Goal: Transaction & Acquisition: Purchase product/service

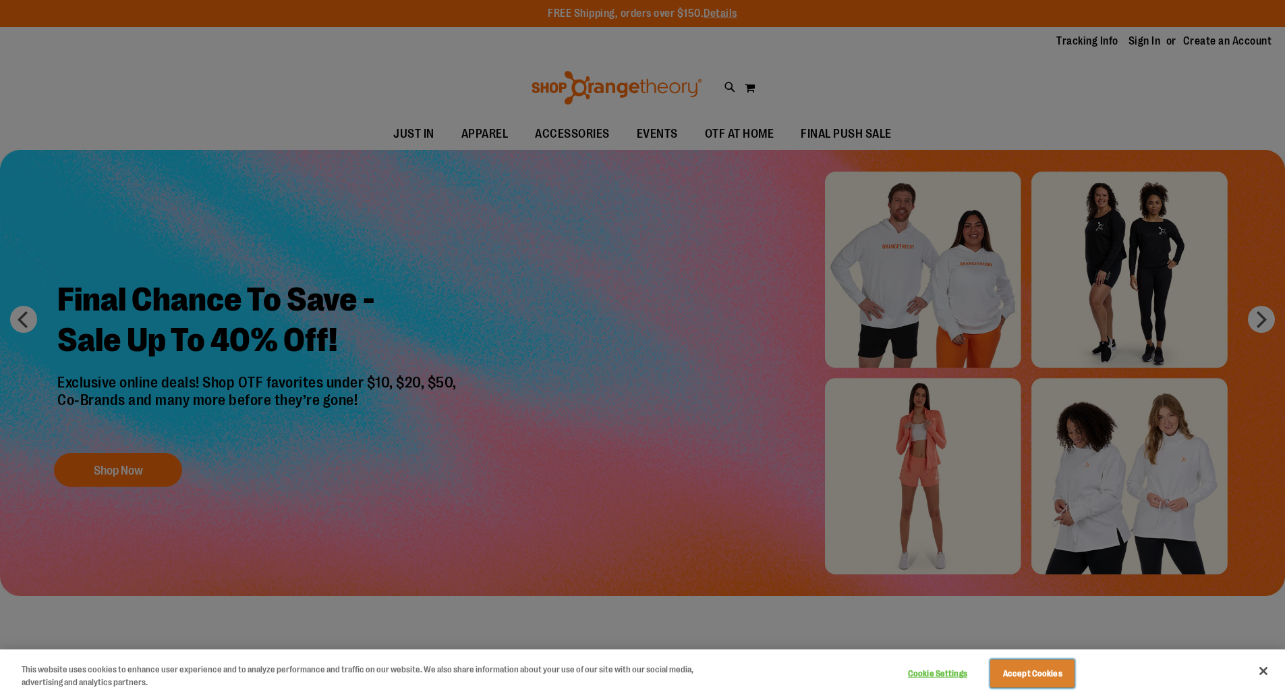
click at [1044, 669] on button "Accept Cookies" at bounding box center [1033, 673] width 84 height 28
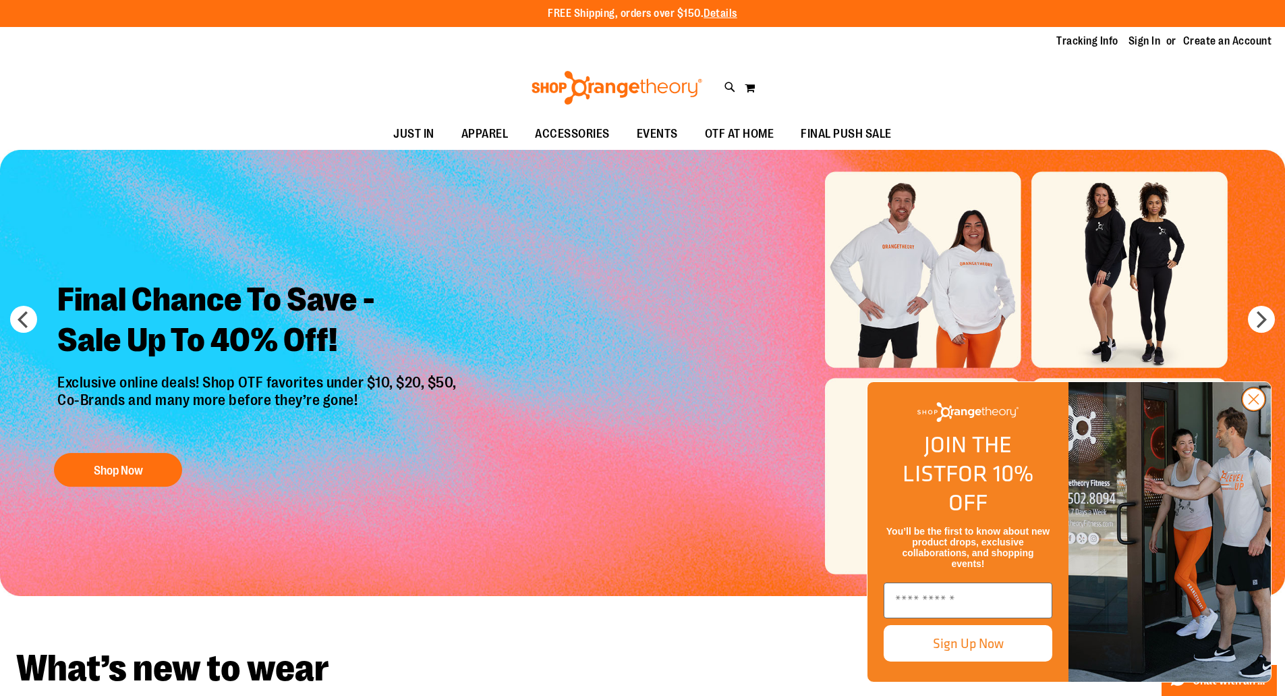
click at [1248, 410] on circle "Close dialog" at bounding box center [1254, 399] width 22 height 22
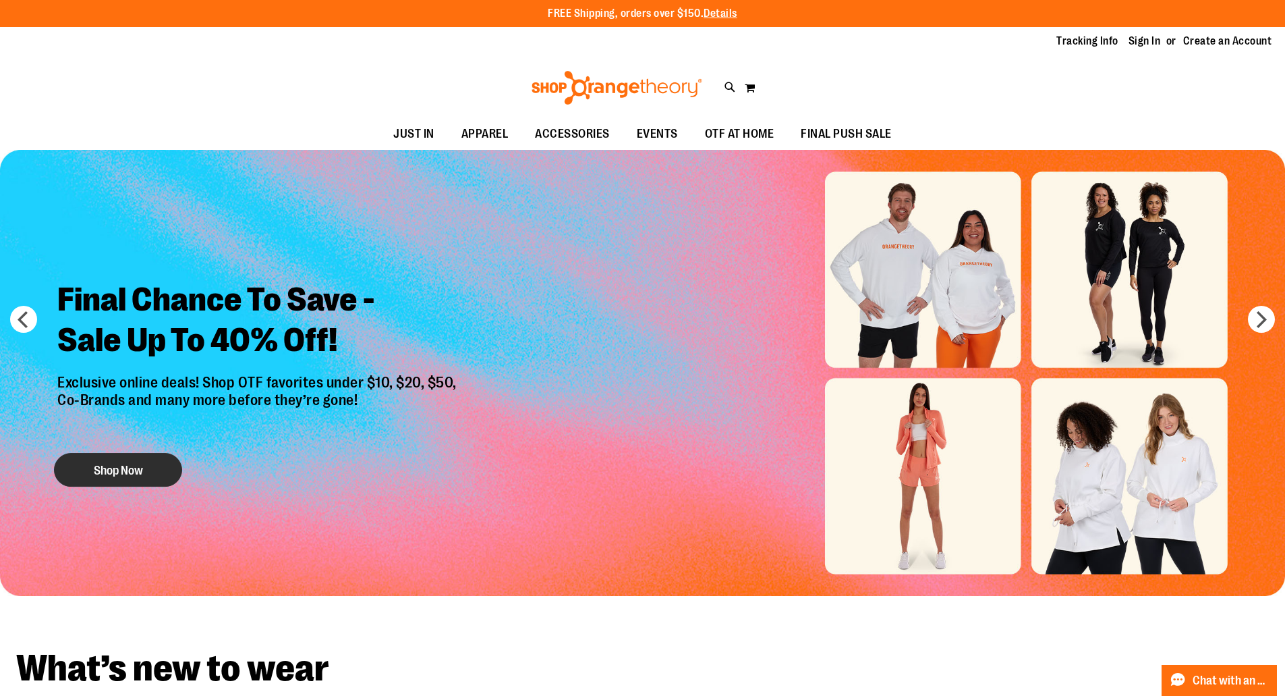
click at [90, 476] on button "Shop Now" at bounding box center [118, 470] width 128 height 34
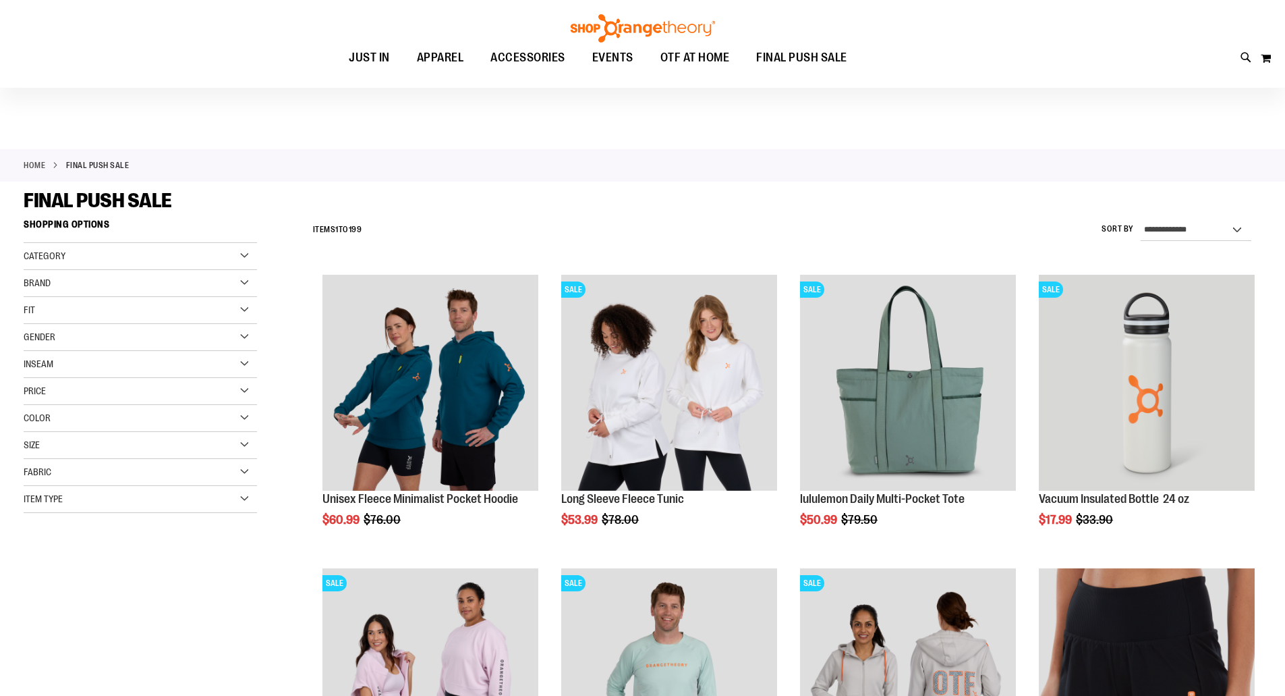
scroll to position [224, 0]
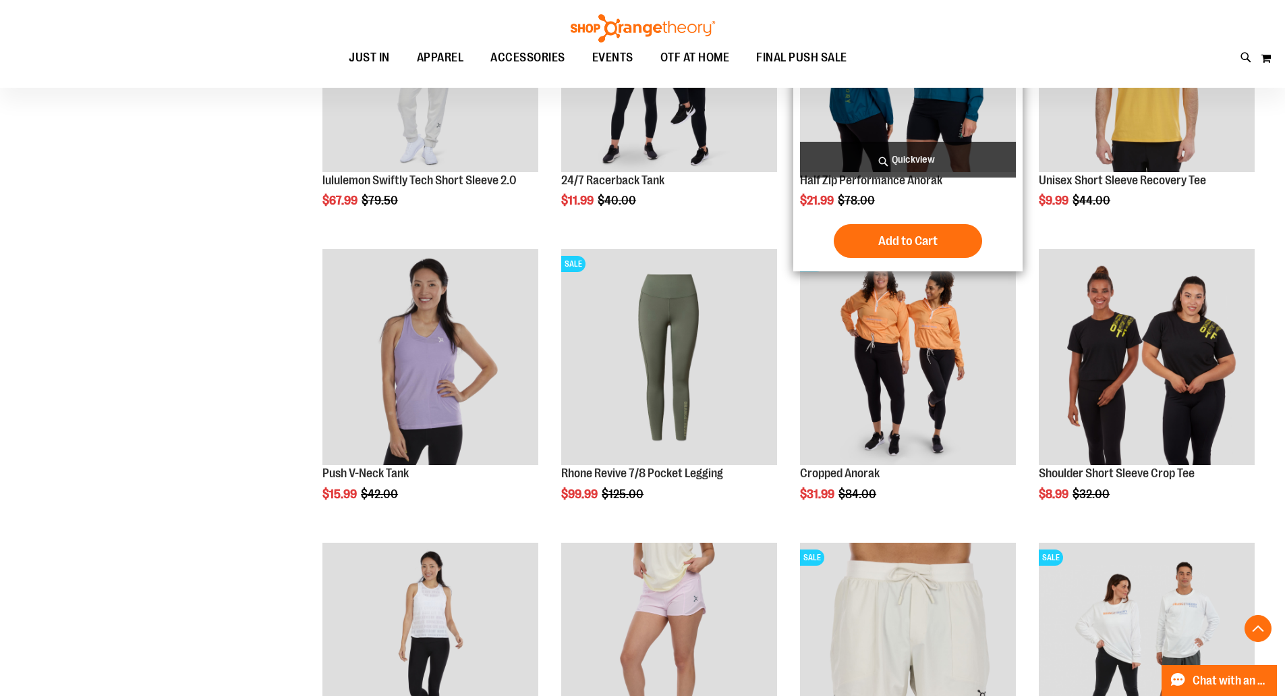
scroll to position [1124, 0]
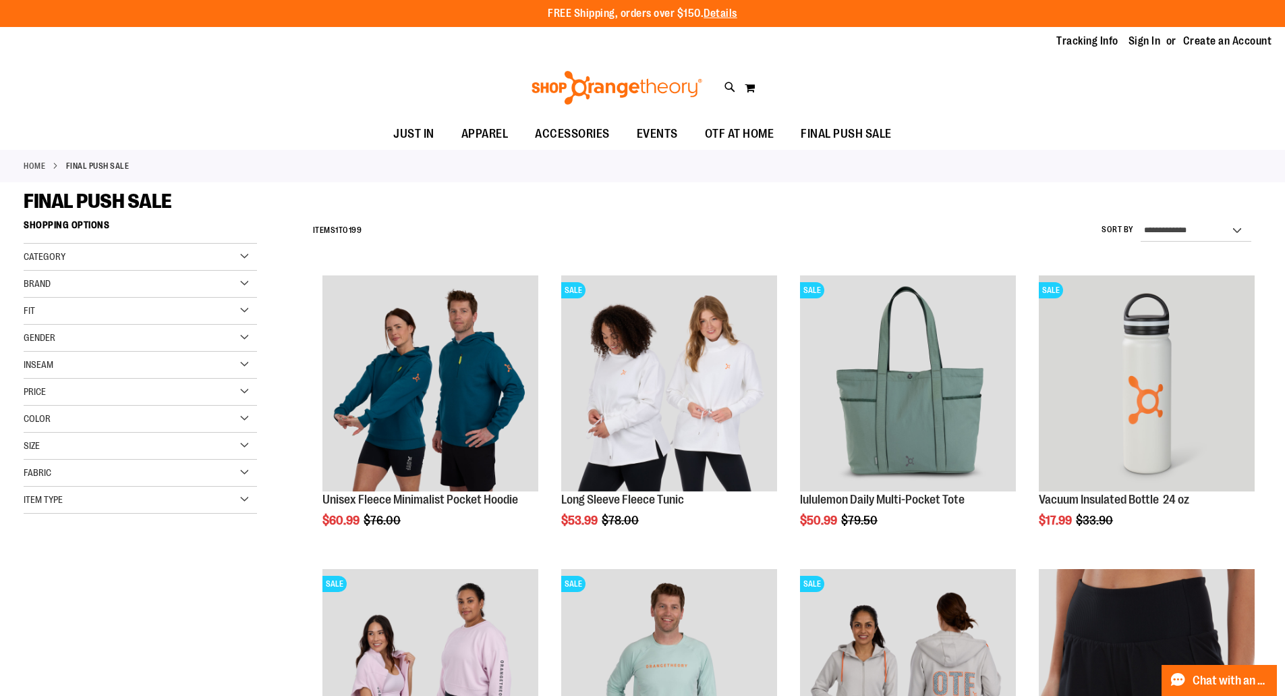
click at [166, 335] on div "Gender" at bounding box center [140, 338] width 233 height 27
click at [47, 369] on link "Men 11 items" at bounding box center [132, 365] width 224 height 14
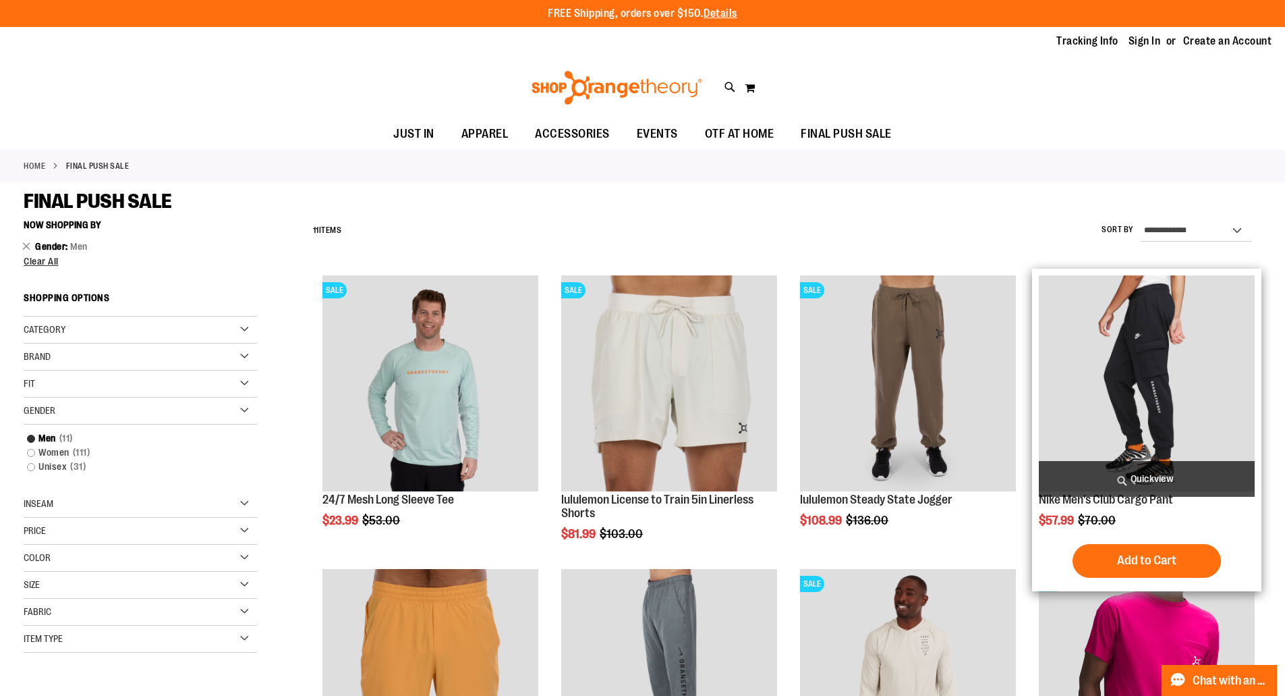
click at [1121, 381] on img "product" at bounding box center [1147, 383] width 216 height 216
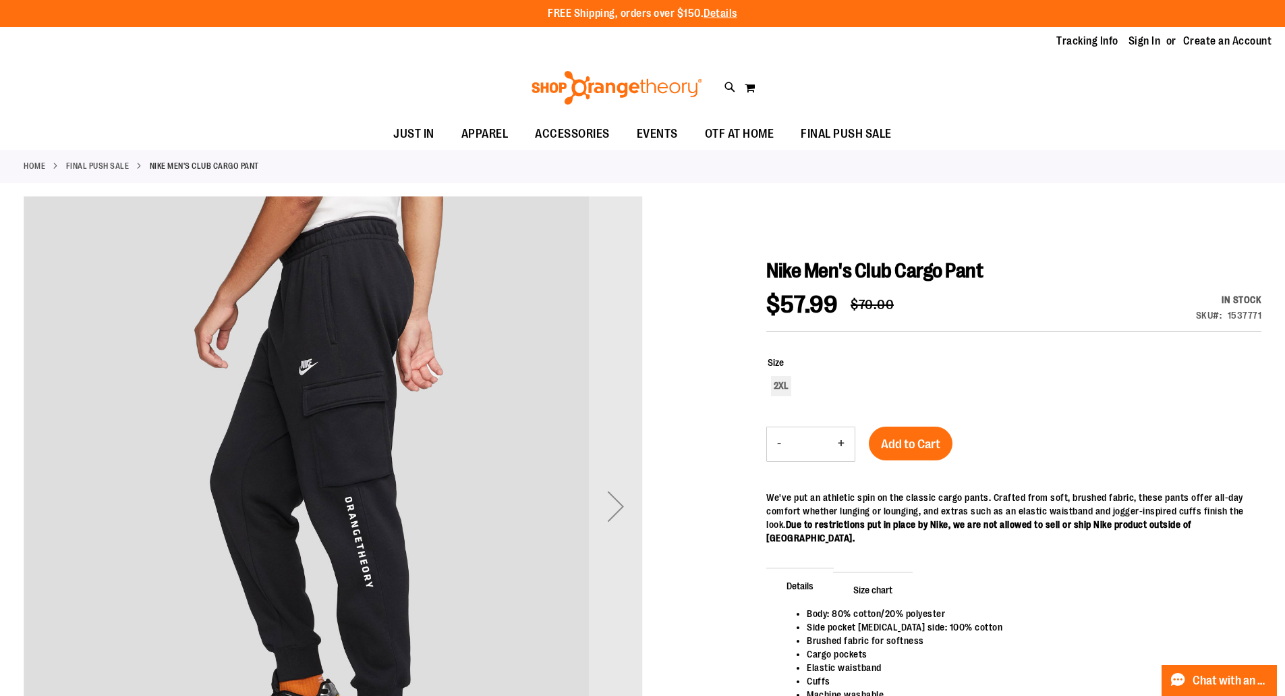
click at [627, 509] on div "Next" at bounding box center [616, 506] width 54 height 54
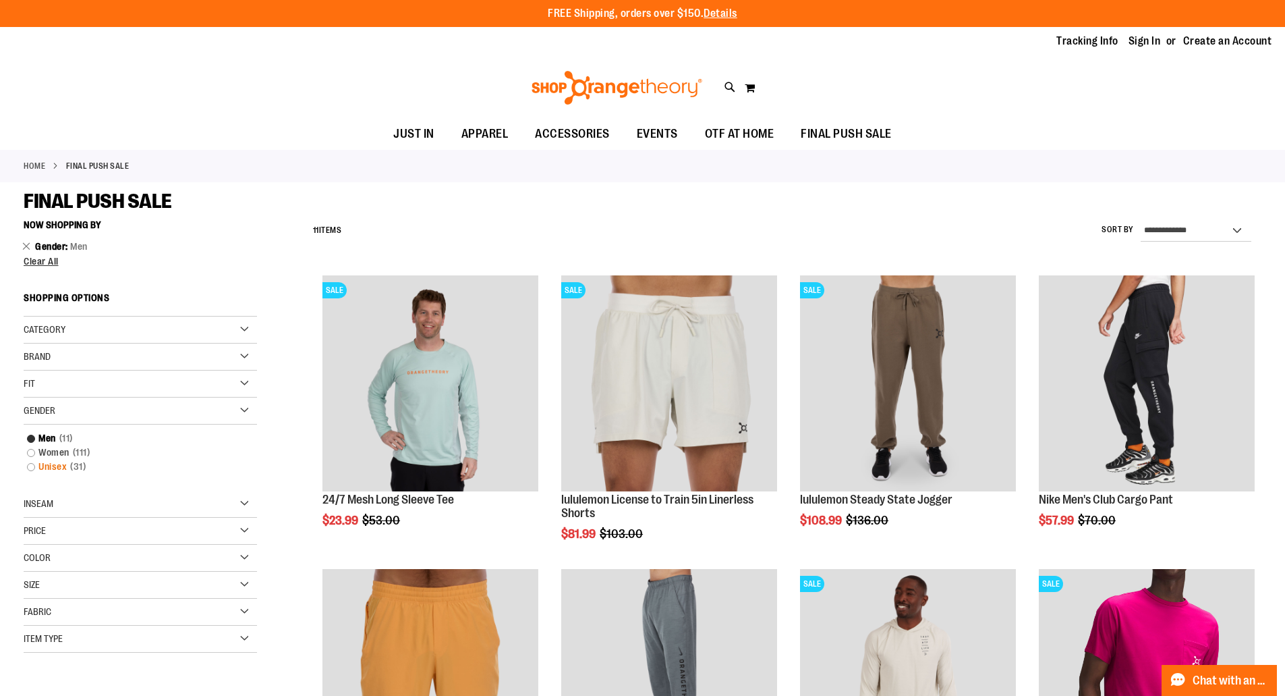
click at [46, 461] on link "Unisex 31 items" at bounding box center [132, 466] width 224 height 14
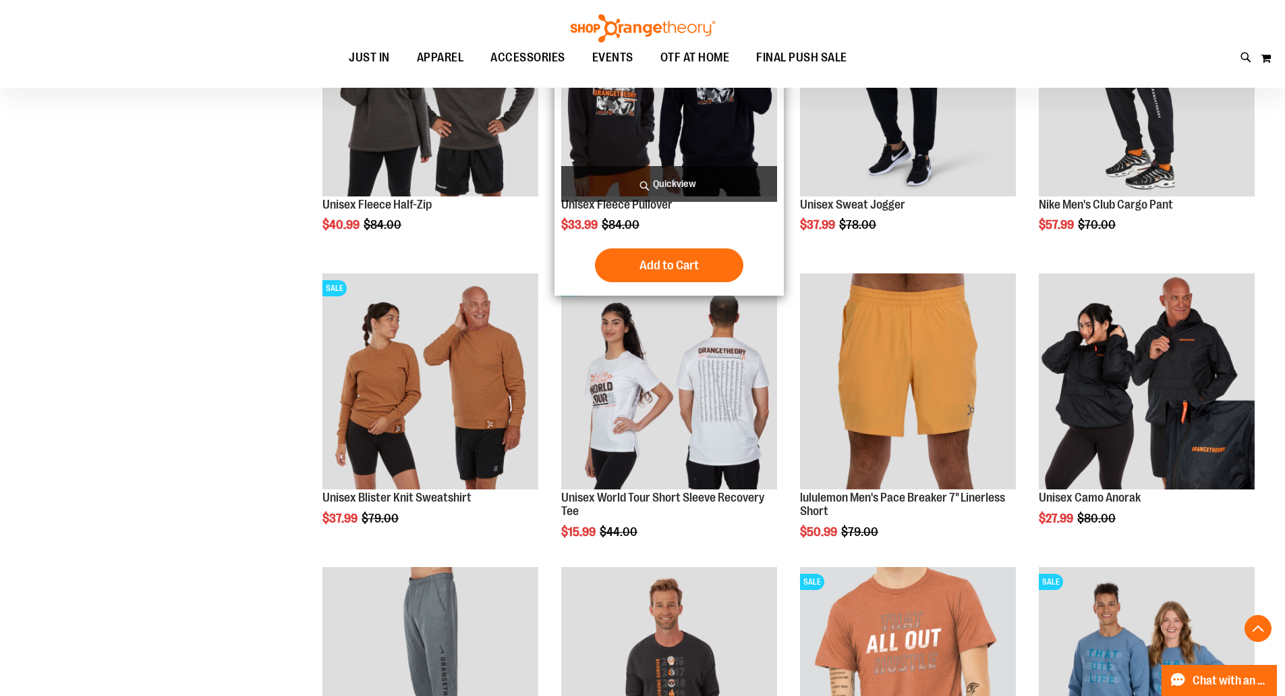
scroll to position [899, 0]
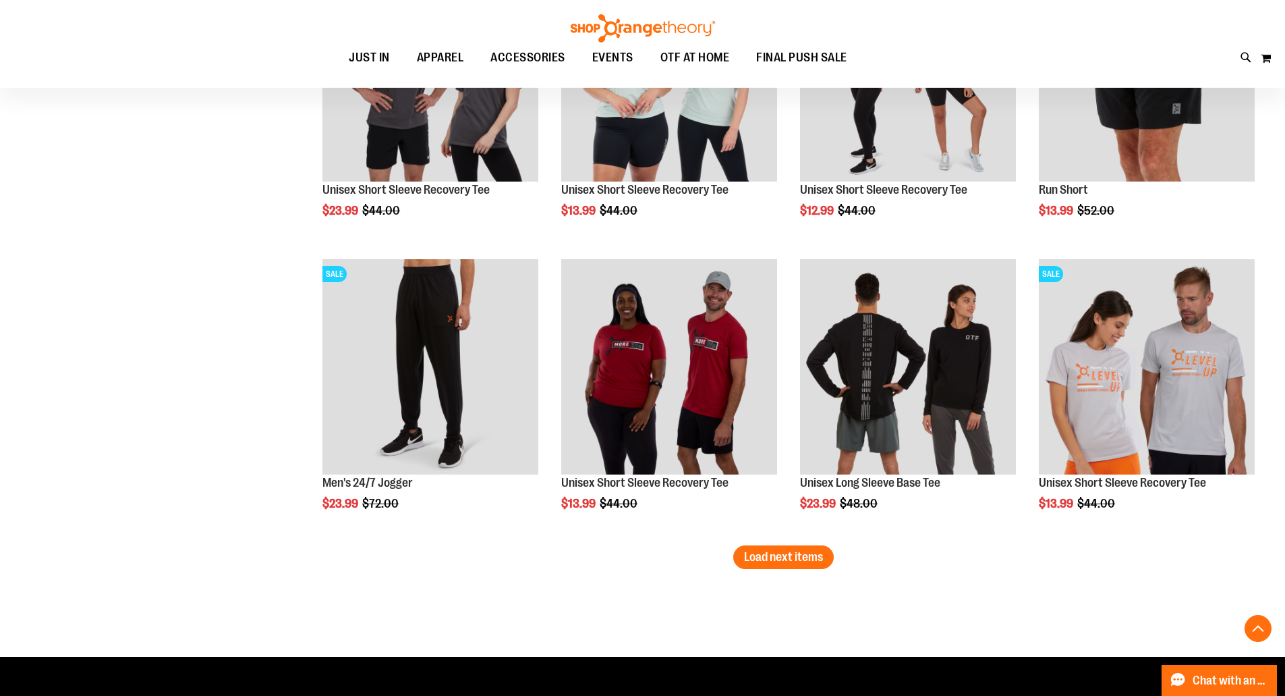
scroll to position [2588, 0]
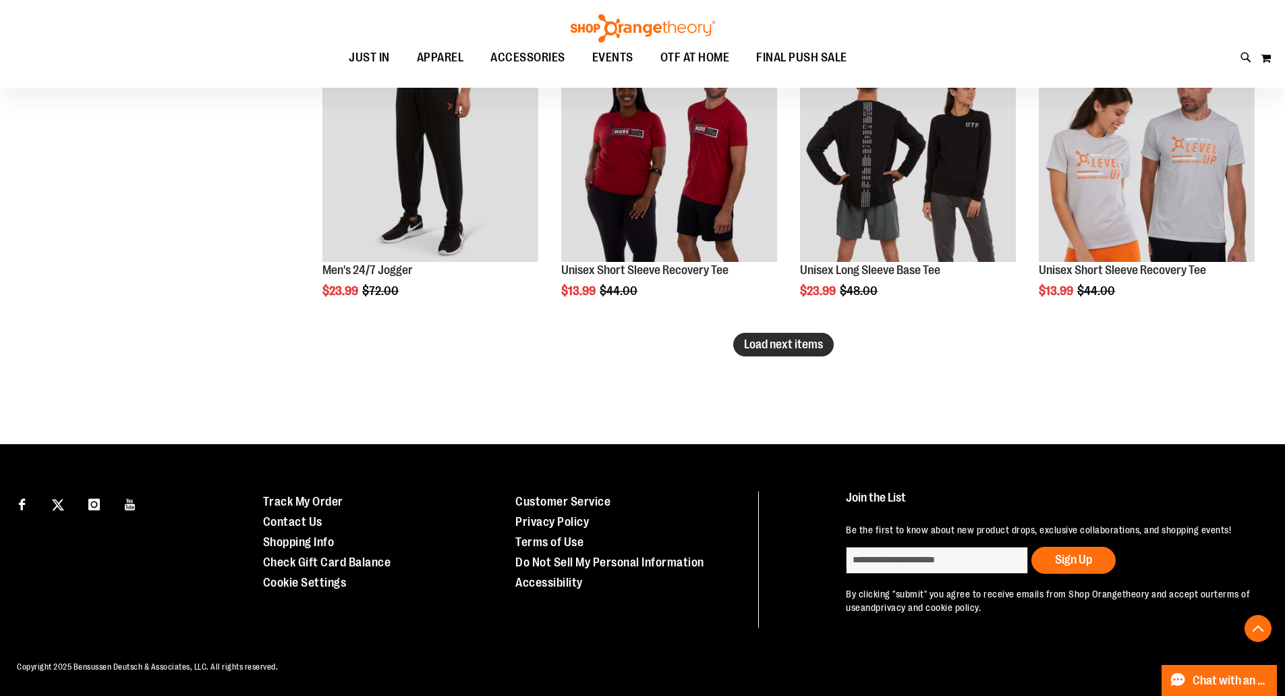
click at [780, 337] on span "Load next items" at bounding box center [783, 343] width 79 height 13
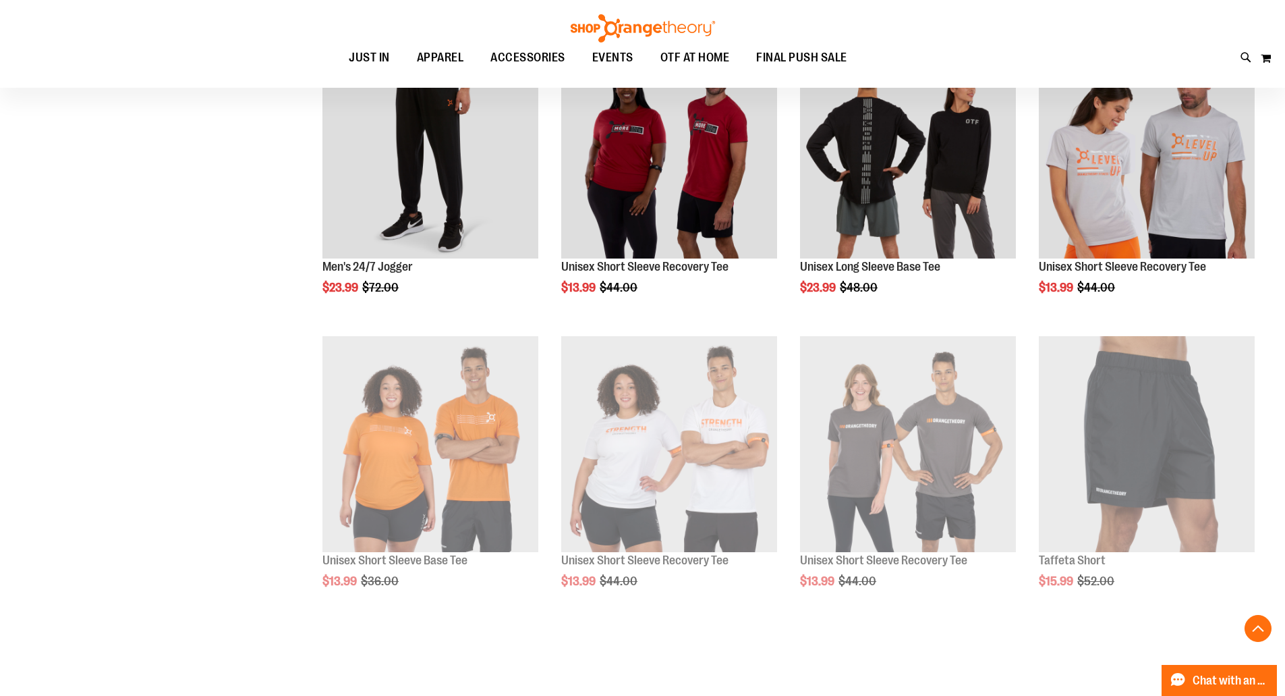
scroll to position [2588, 0]
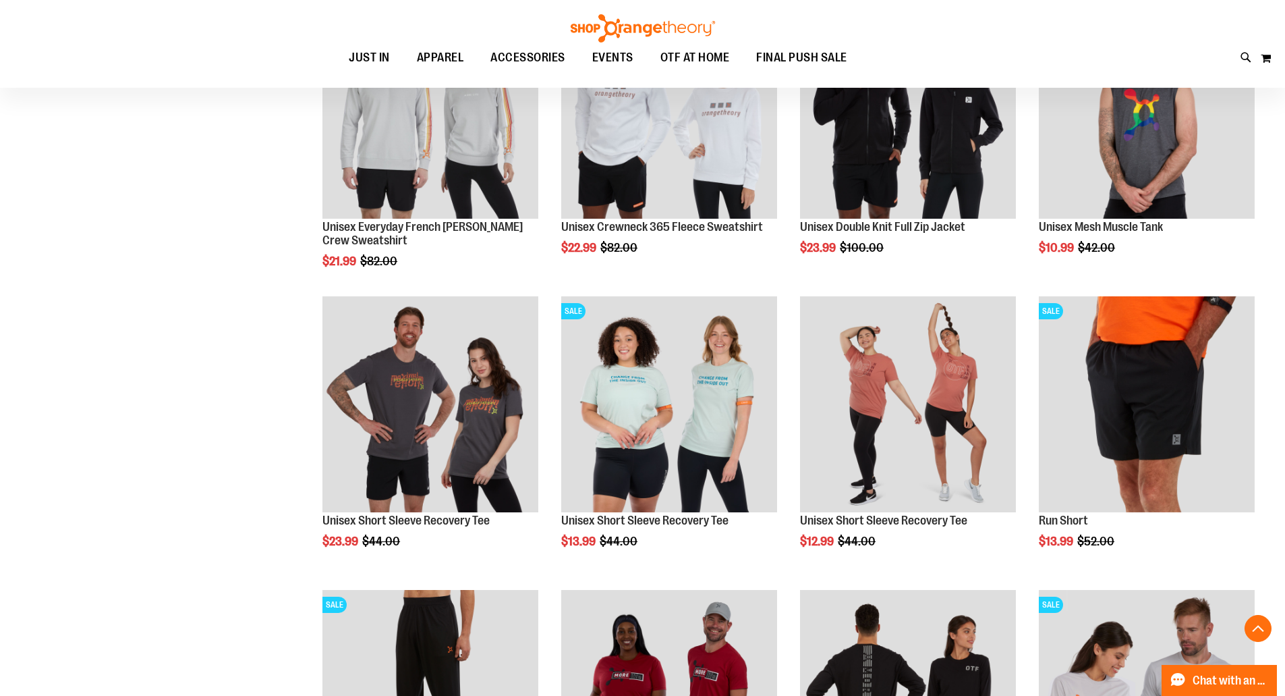
scroll to position [1827, 0]
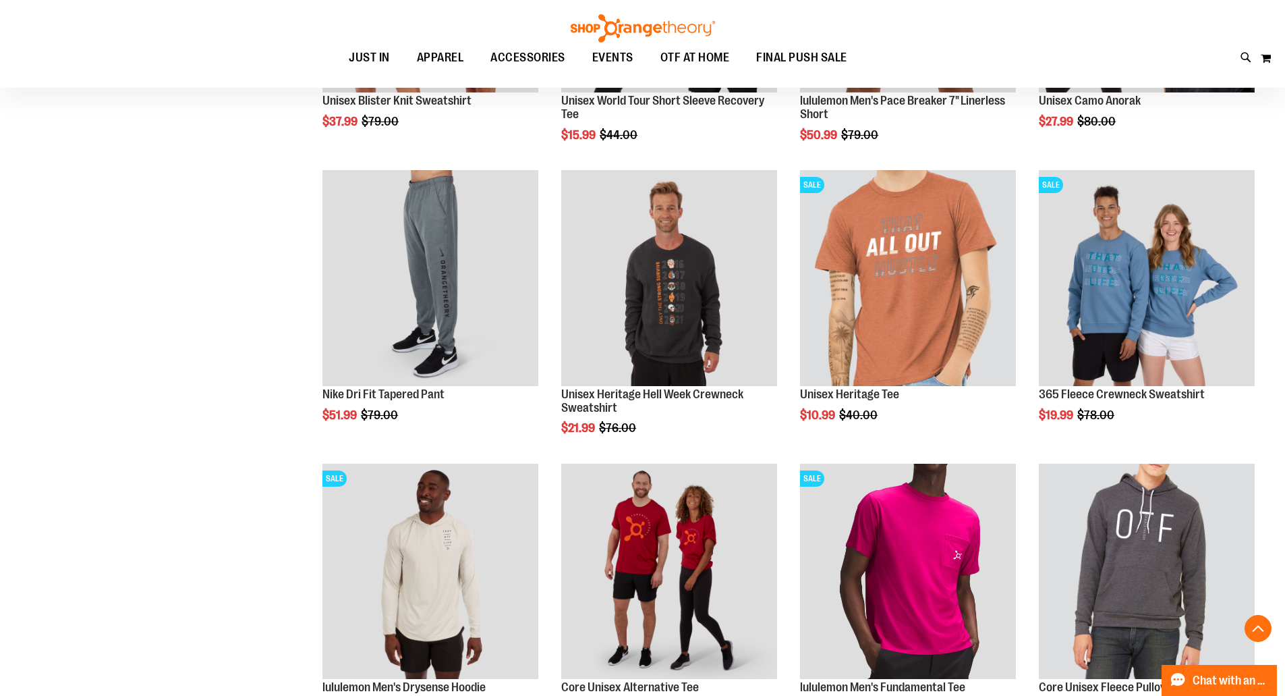
scroll to position [1262, 0]
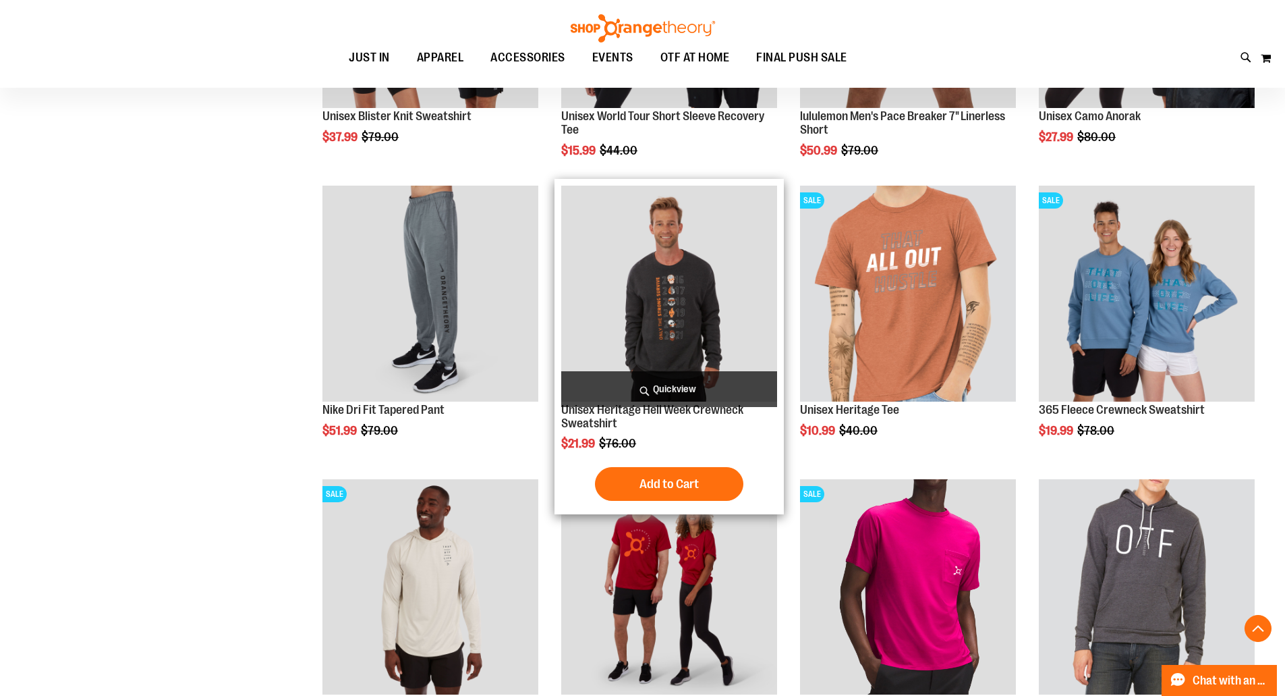
click at [685, 225] on img "product" at bounding box center [669, 294] width 216 height 216
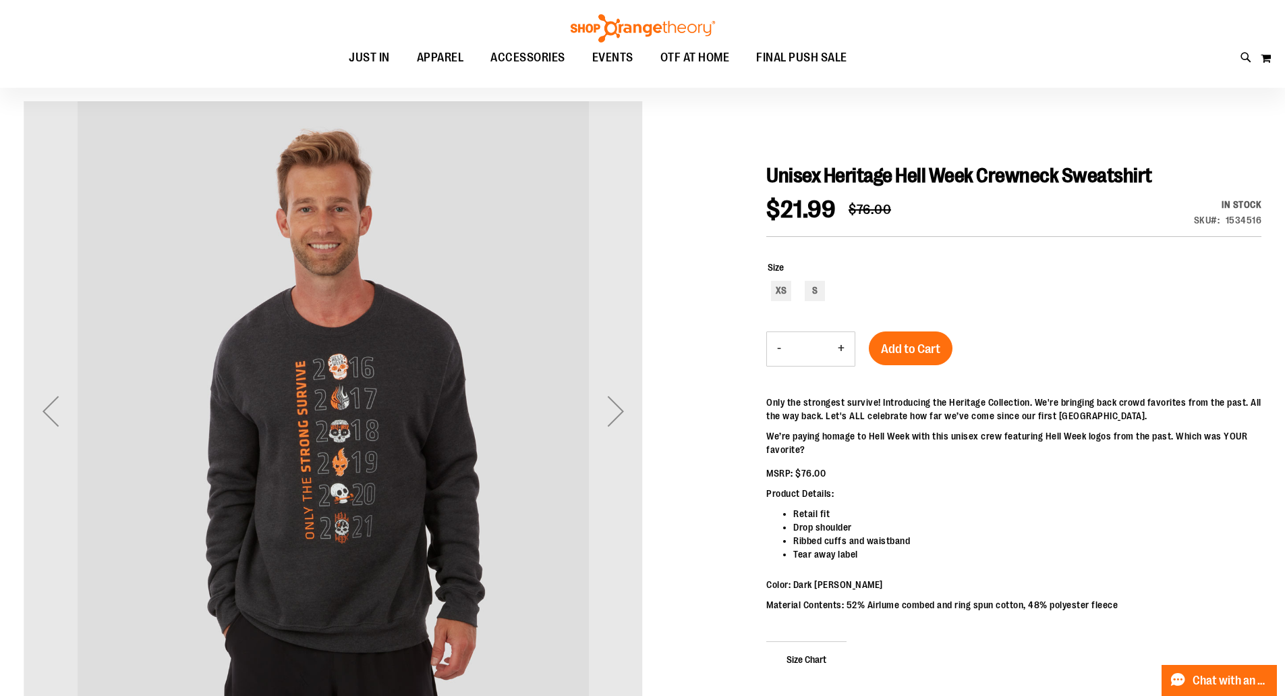
scroll to position [112, 0]
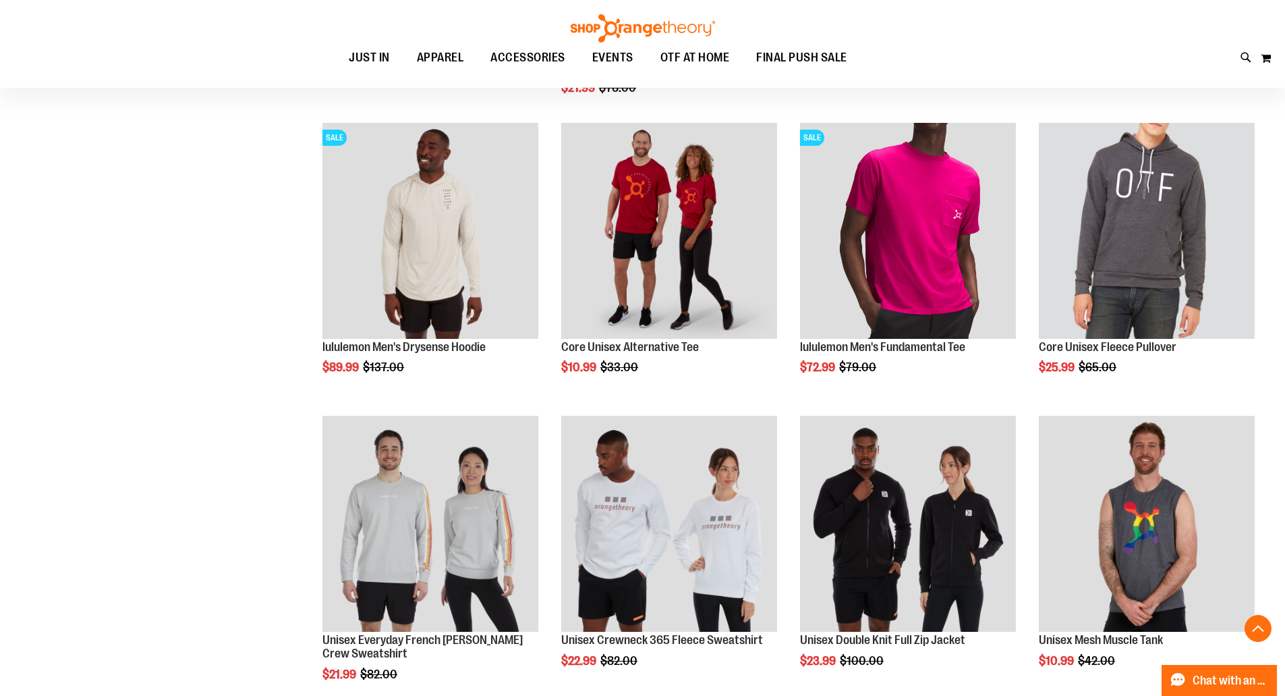
scroll to position [852, 0]
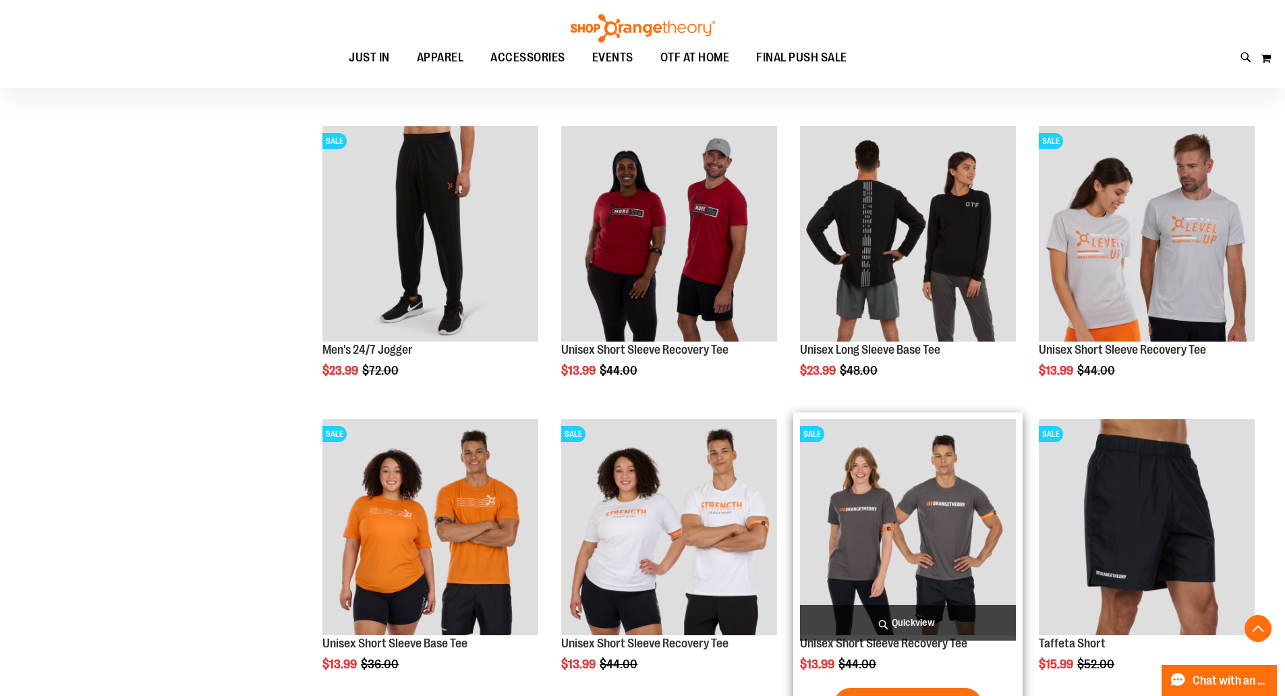
scroll to position [1619, 0]
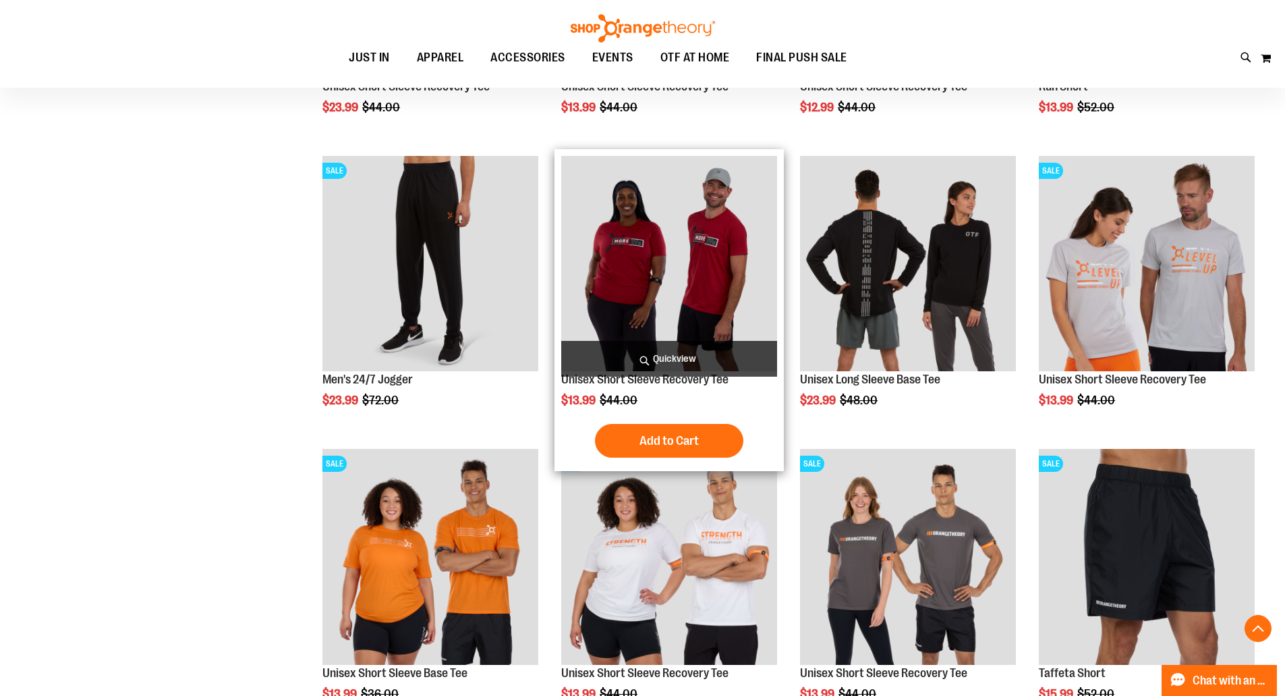
click at [723, 308] on img "product" at bounding box center [669, 264] width 216 height 216
